Goal: Find specific page/section: Find specific page/section

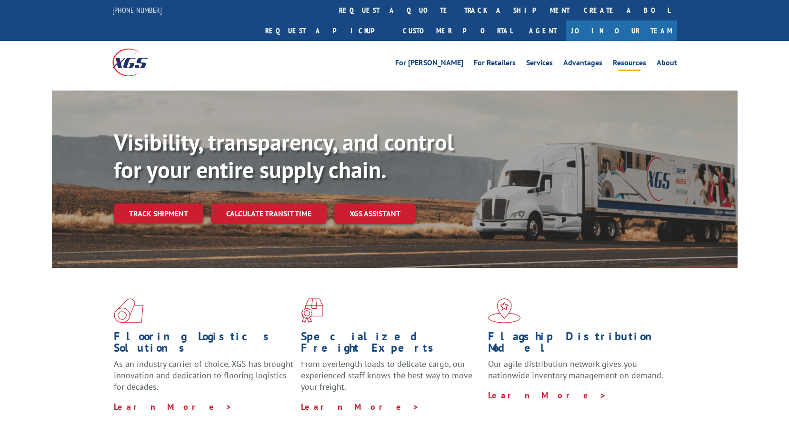
click at [637, 59] on link "Resources" at bounding box center [629, 64] width 33 height 10
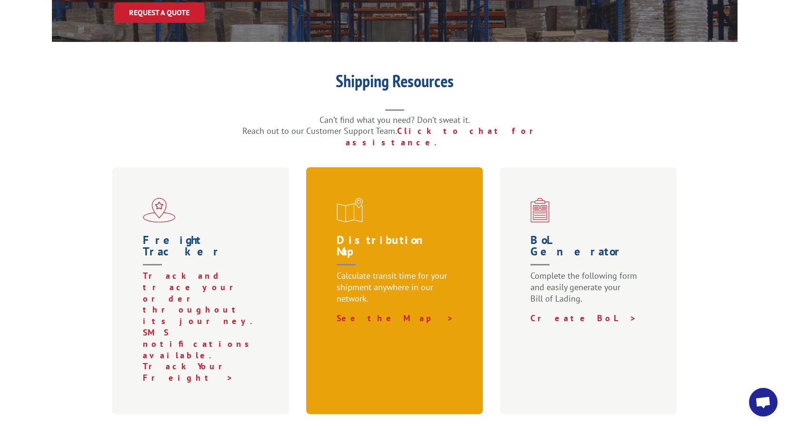
scroll to position [191, 0]
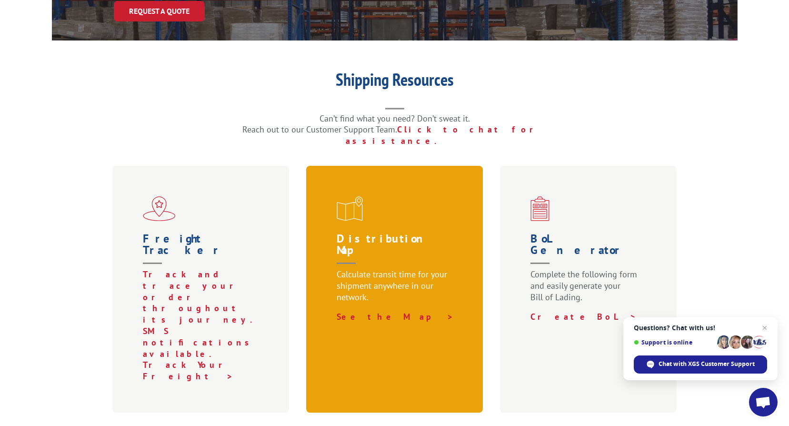
click at [444, 233] on h1 "Distribution Map" at bounding box center [397, 251] width 120 height 36
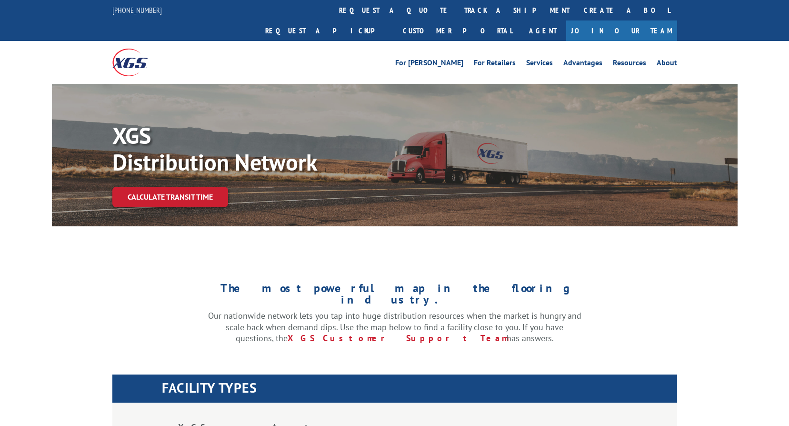
scroll to position [191, 0]
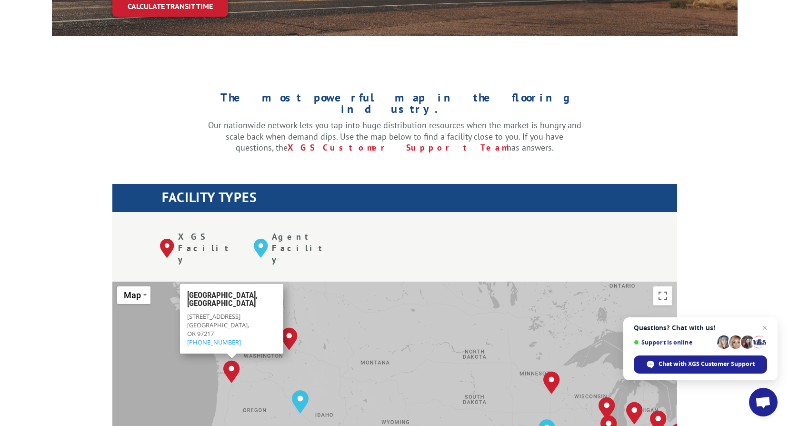
drag, startPoint x: 171, startPoint y: 353, endPoint x: 242, endPoint y: 372, distance: 73.5
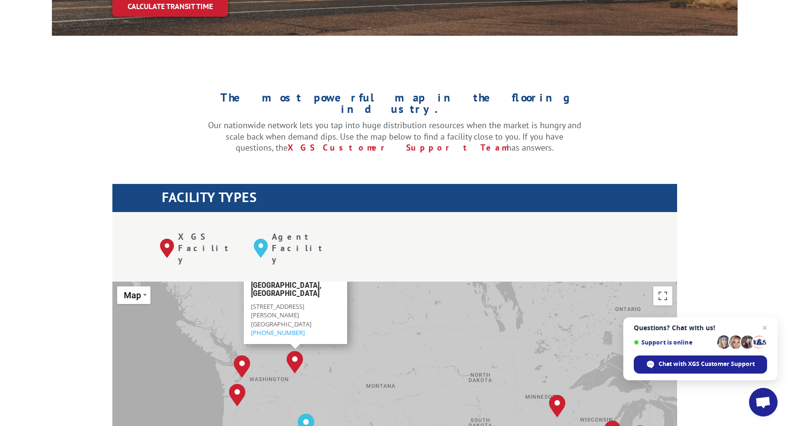
click at [293, 351] on img "Spokane, WA" at bounding box center [295, 362] width 17 height 23
